Goal: Transaction & Acquisition: Purchase product/service

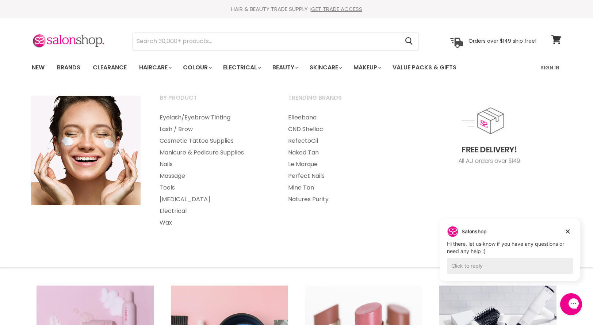
click at [191, 128] on link "Lash / Brow" at bounding box center [214, 130] width 127 height 12
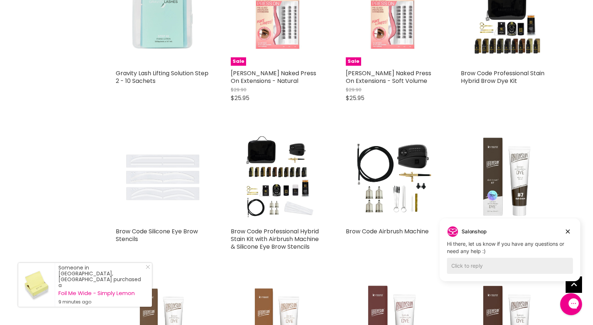
scroll to position [1587, 0]
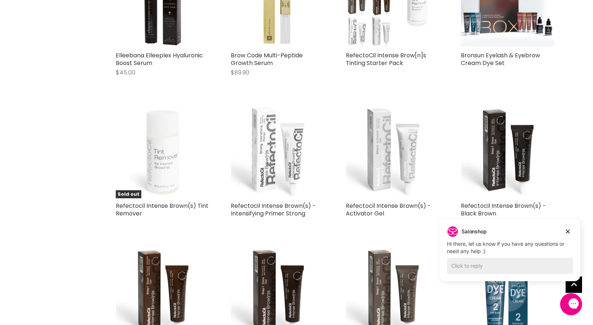
scroll to position [3262, 0]
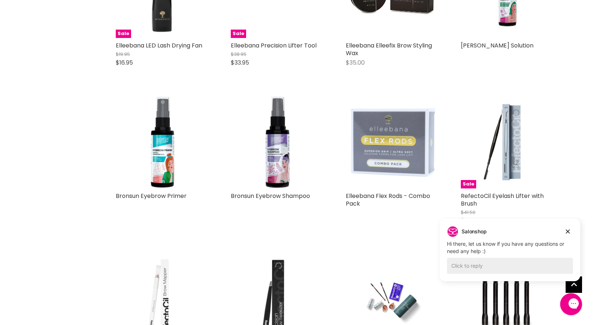
scroll to position [3995, 0]
